Goal: Transaction & Acquisition: Purchase product/service

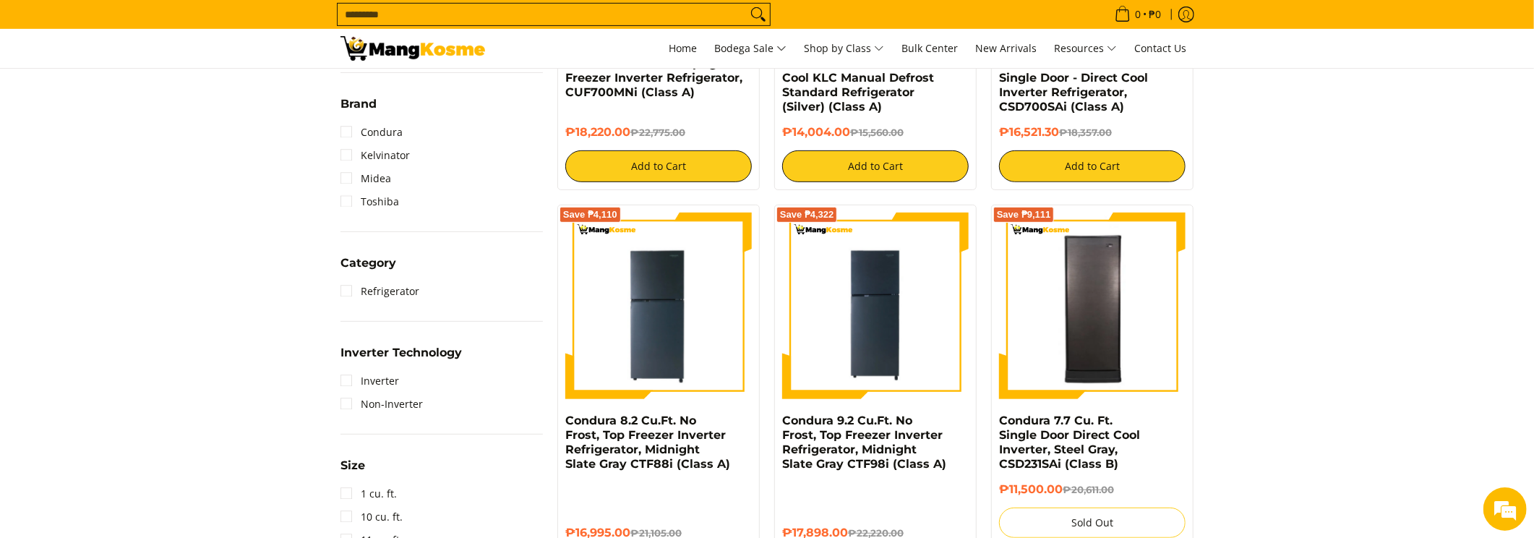
scroll to position [506, 0]
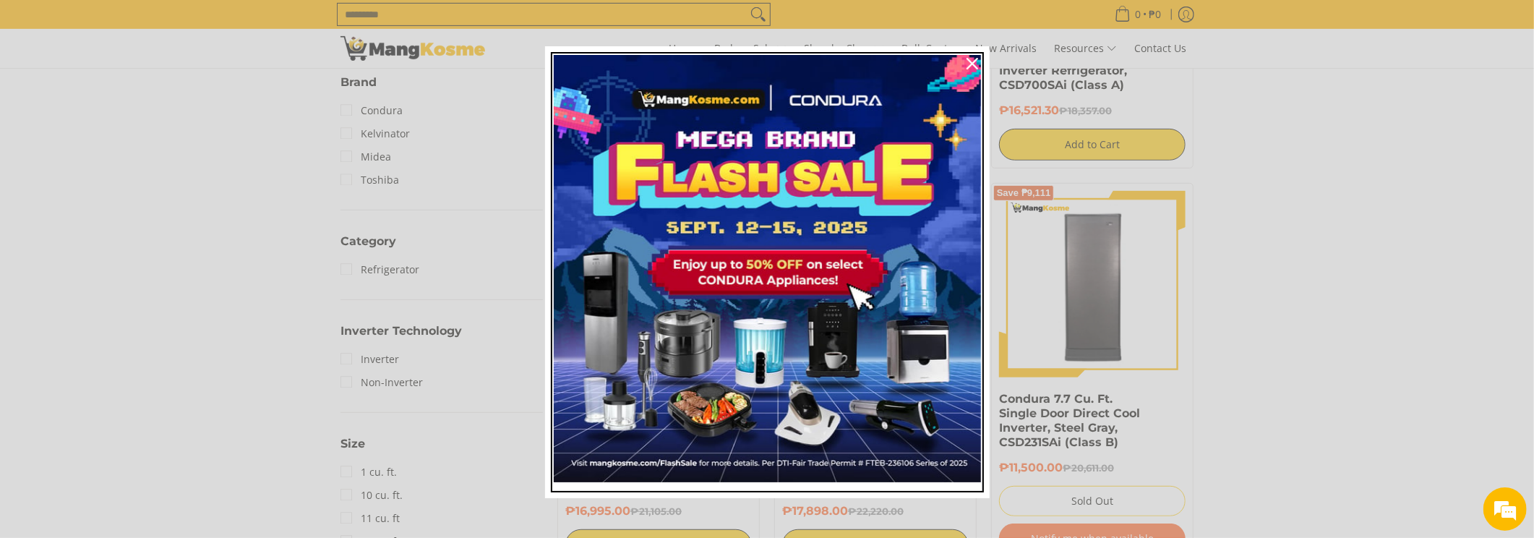
click at [742, 178] on img "Marketing offer form" at bounding box center [767, 268] width 427 height 427
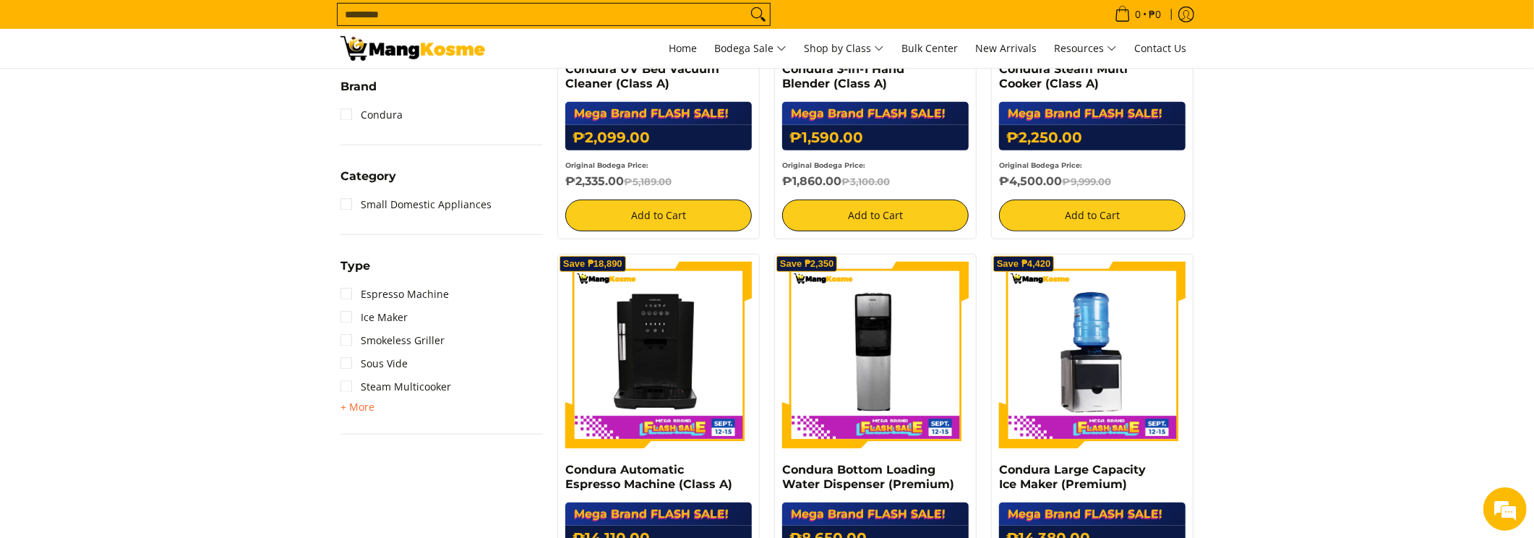
scroll to position [578, 0]
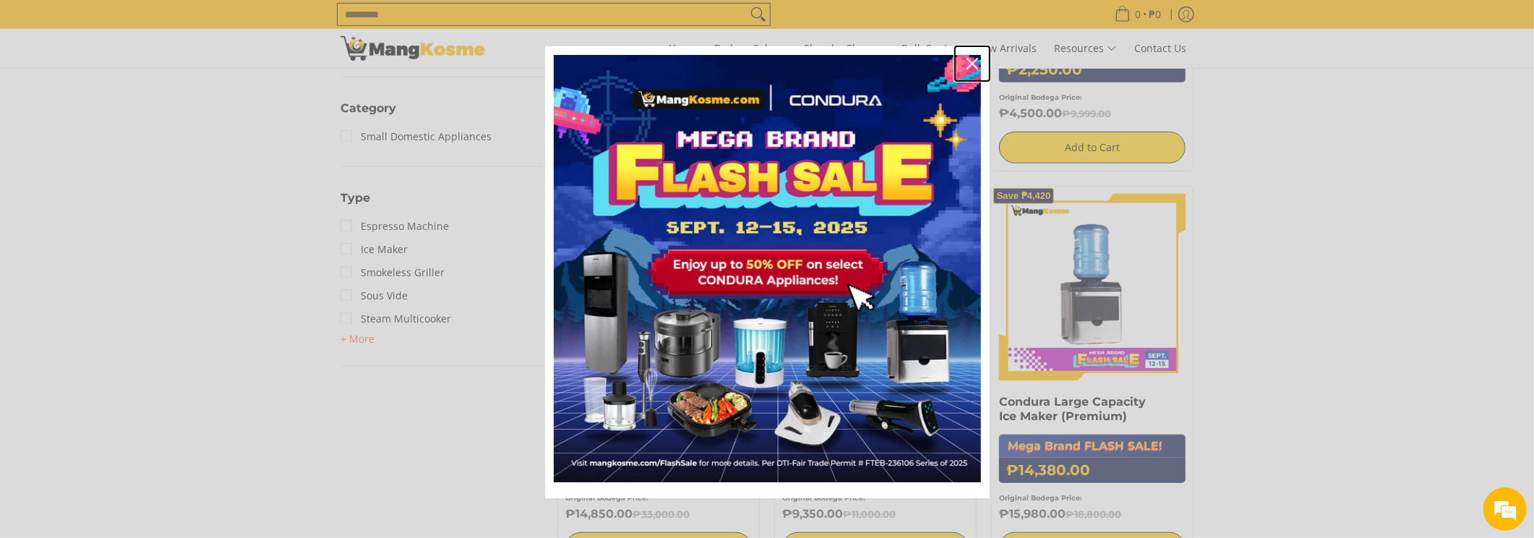
click at [961, 63] on div "Close" at bounding box center [972, 63] width 23 height 23
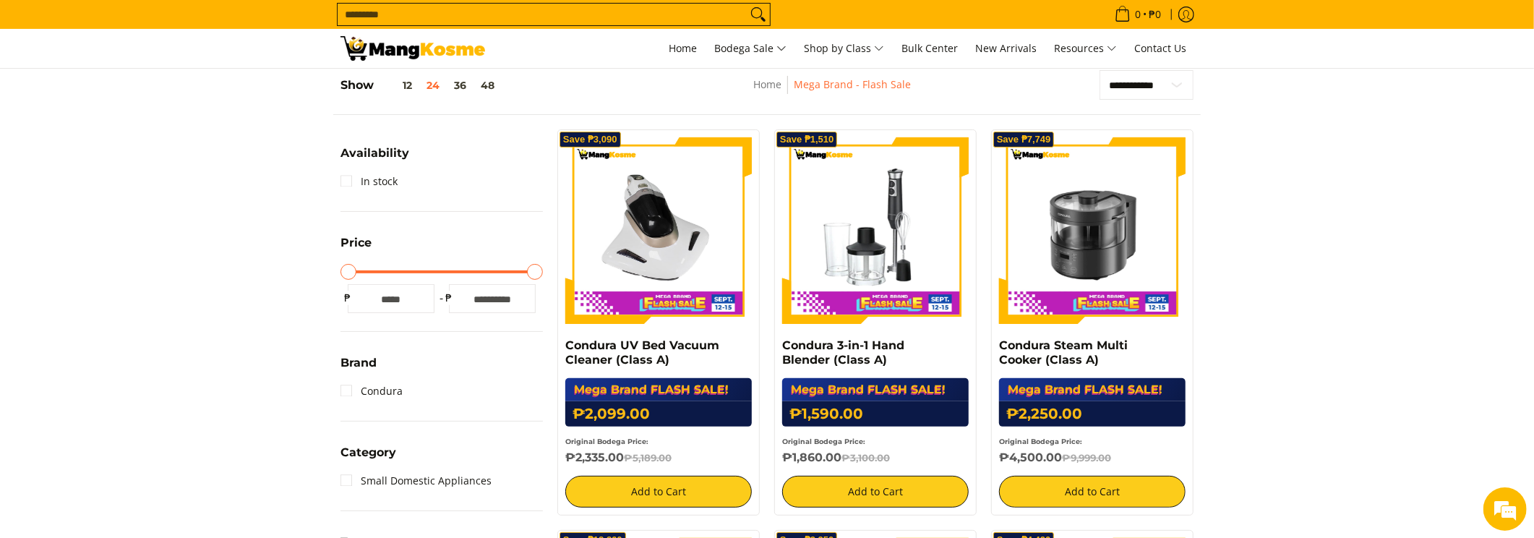
scroll to position [72, 0]
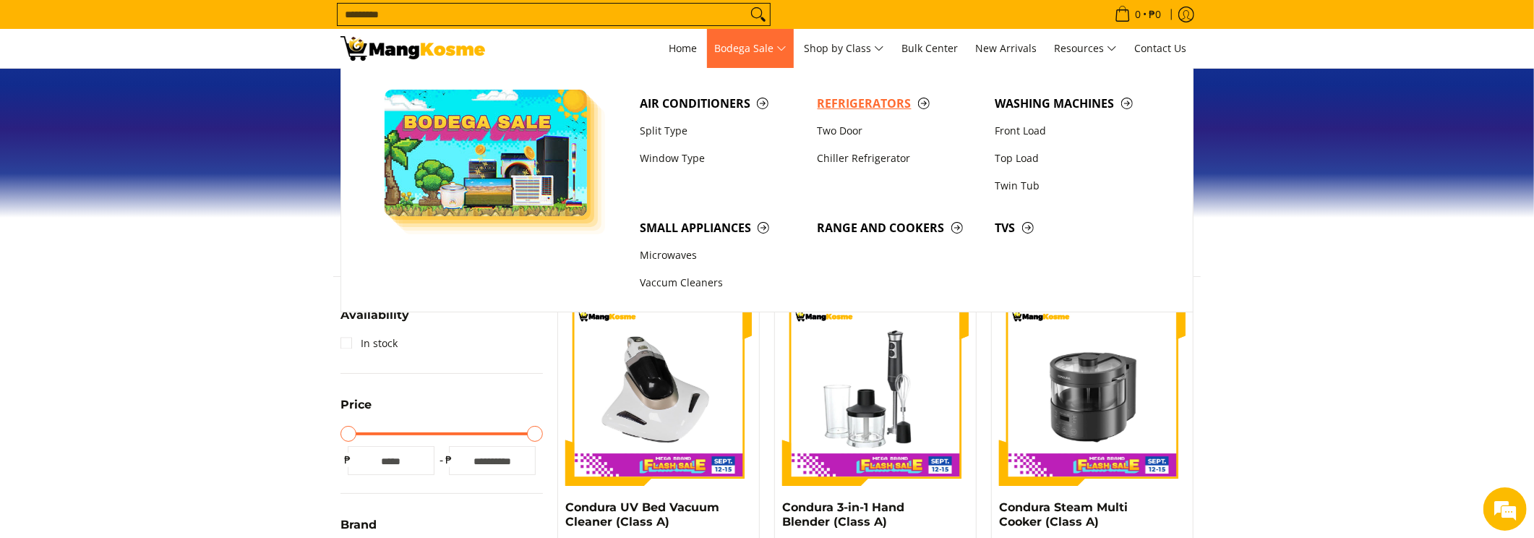
click at [848, 108] on span "Refrigerators" at bounding box center [899, 104] width 163 height 18
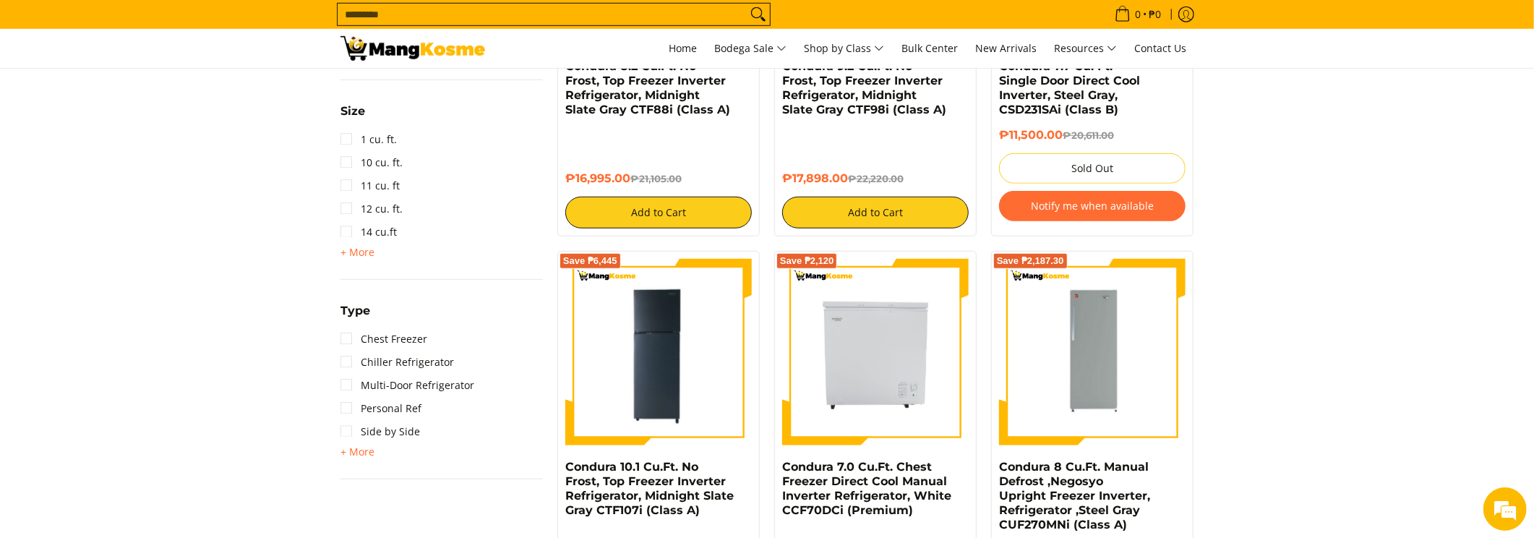
scroll to position [868, 0]
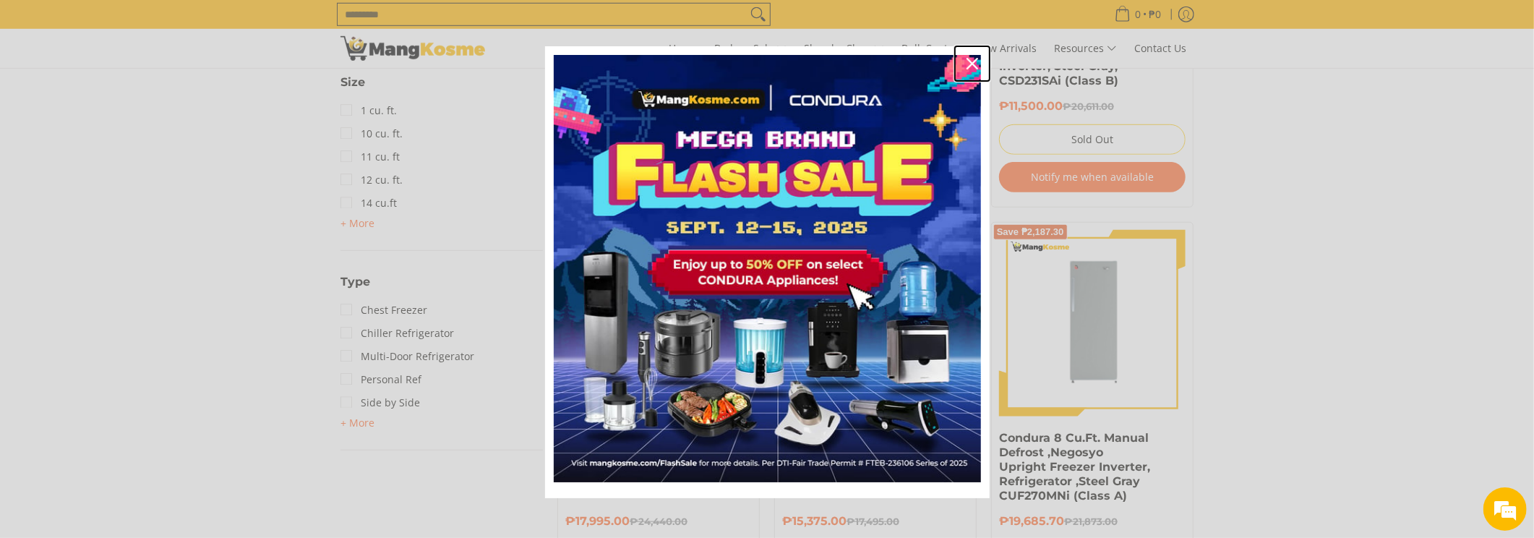
click at [967, 61] on icon "close icon" at bounding box center [973, 64] width 12 height 12
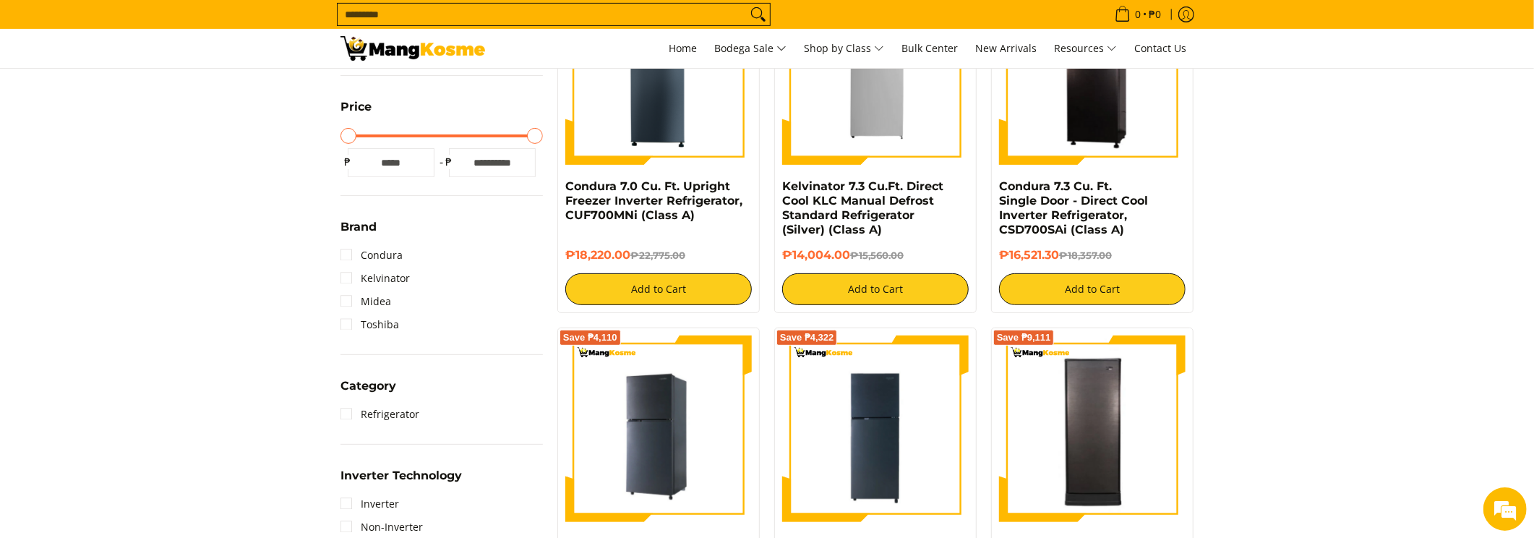
scroll to position [506, 0]
